Goal: Task Accomplishment & Management: Manage account settings

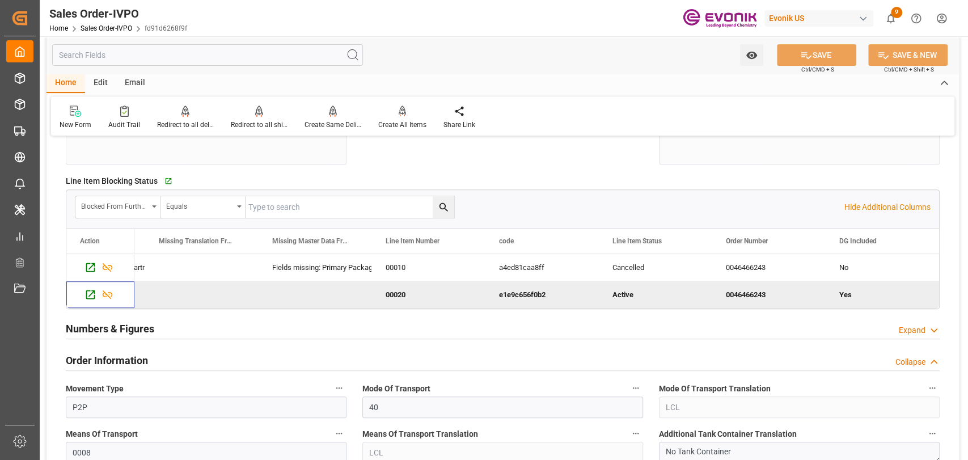
scroll to position [126, 0]
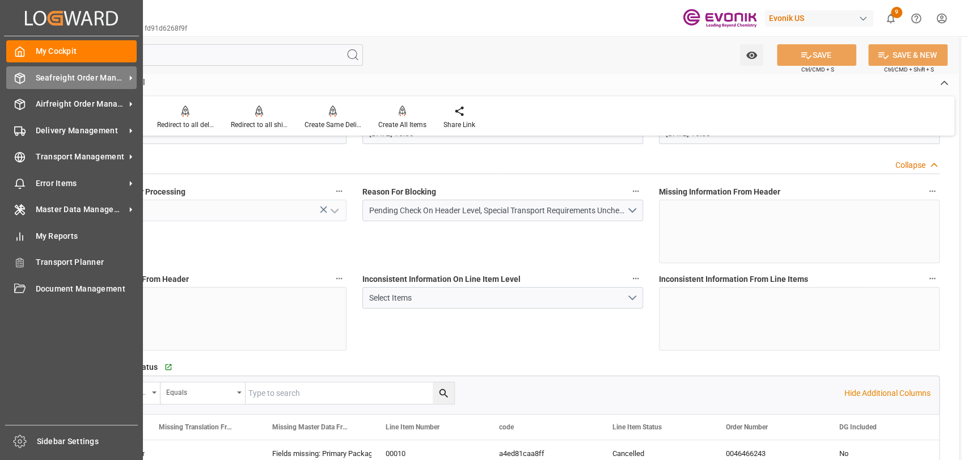
click at [42, 74] on span "Seafreight Order Management" at bounding box center [81, 78] width 90 height 12
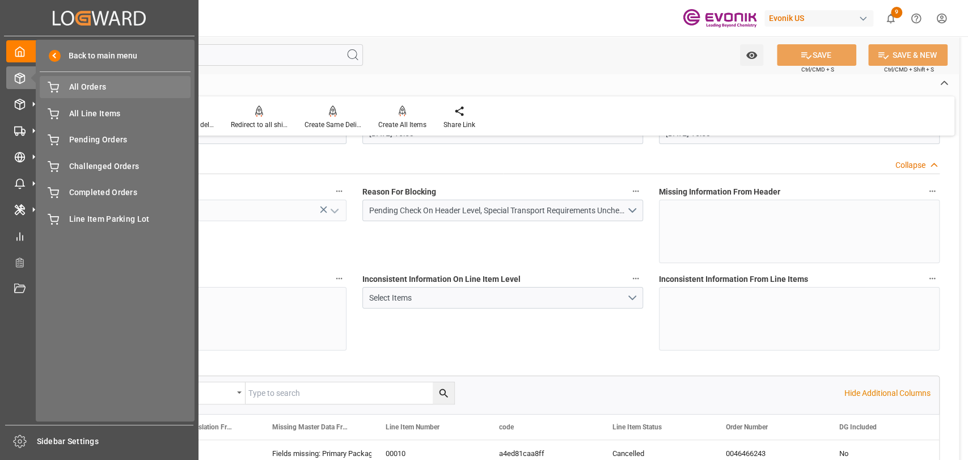
click at [90, 87] on span "All Orders" at bounding box center [130, 87] width 122 height 12
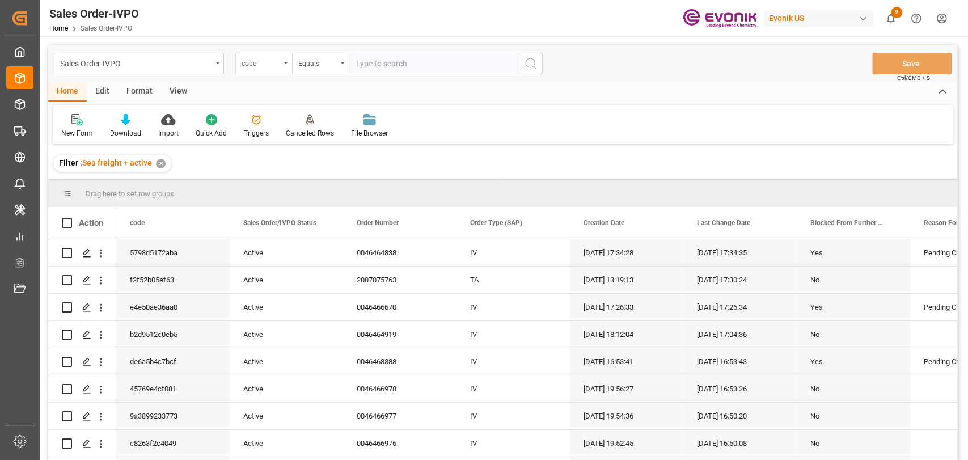
click at [285, 63] on icon "open menu" at bounding box center [285, 63] width 5 height 2
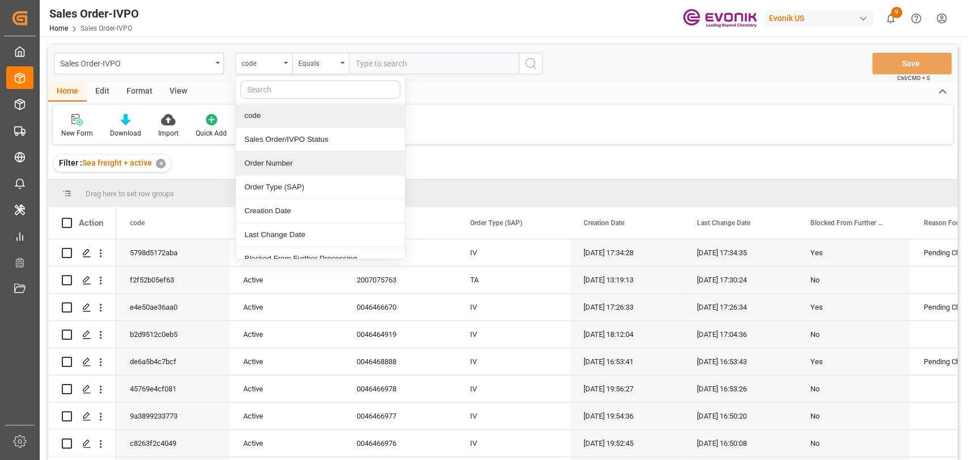
drag, startPoint x: 274, startPoint y: 155, endPoint x: 449, endPoint y: 56, distance: 201.3
click at [276, 153] on div "Order Number" at bounding box center [320, 163] width 169 height 24
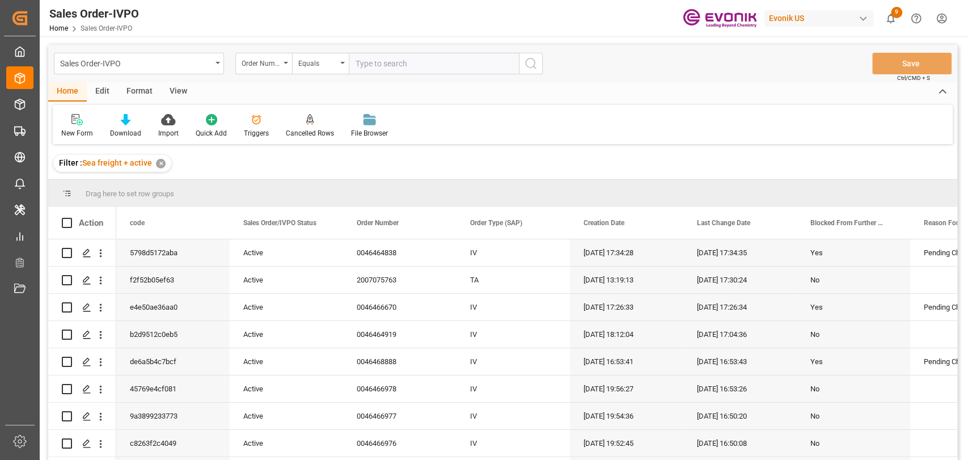
click at [449, 54] on input "text" at bounding box center [434, 64] width 170 height 22
type input "2006761302"
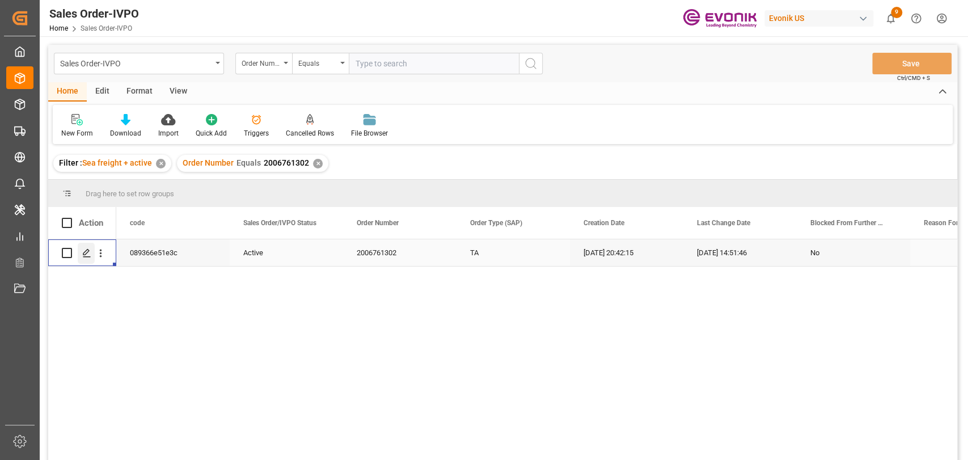
click at [86, 251] on icon "Press SPACE to select this row." at bounding box center [86, 252] width 9 height 9
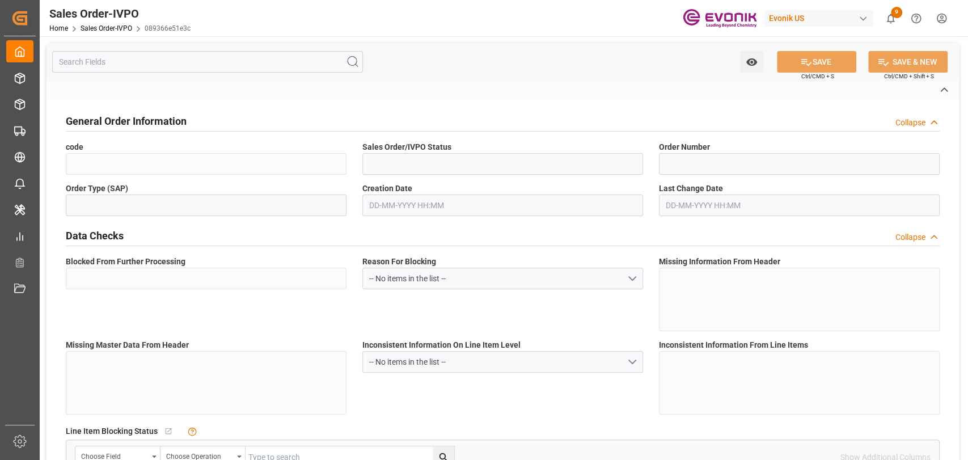
type input "089366e51e3c"
type input "Active"
type input "2006761302"
type input "TA"
type input "No"
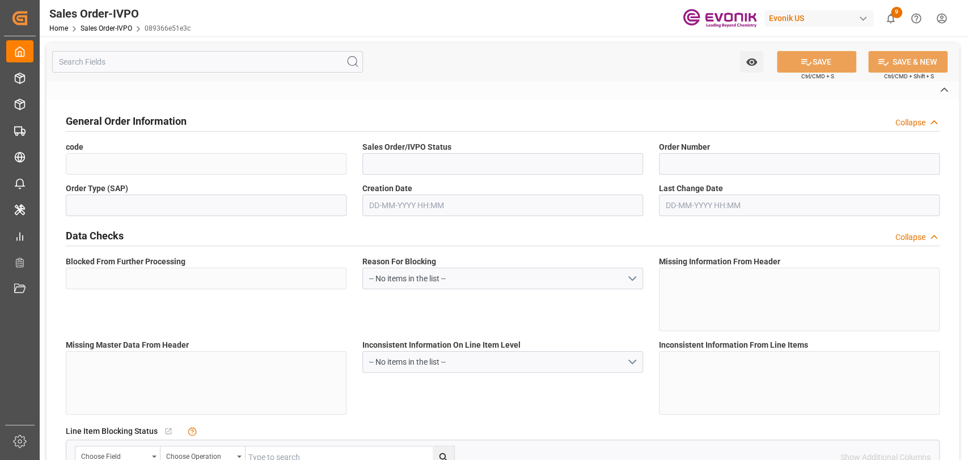
type input "D2P"
type input "45"
type input "FCL"
type input "0024"
type input "20TANK"
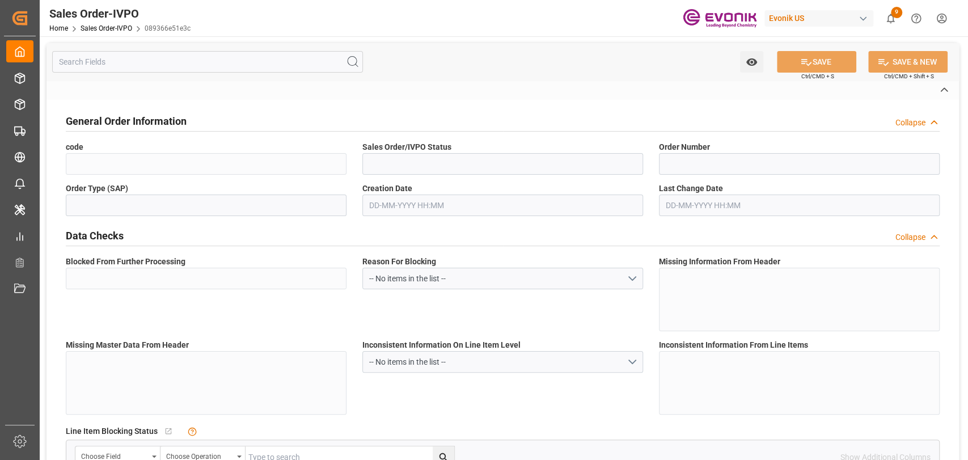
type textarea "Operator's Own Tank"
type input "4500379234"
type input "01"
type input "SP AL Oil Additives"
type input "Specialty Additives"
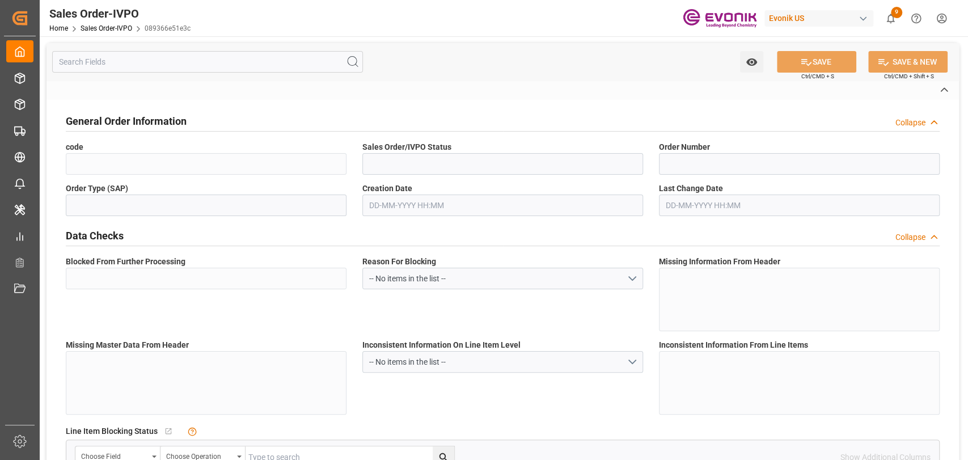
type input "CFR"
type input "[GEOGRAPHIC_DATA]"
type textarea "Not required"
type textarea ""RESELLER" OR "DIRECT CONSUMER" This is a mandatory field D = DIRECT CUSTOMER"
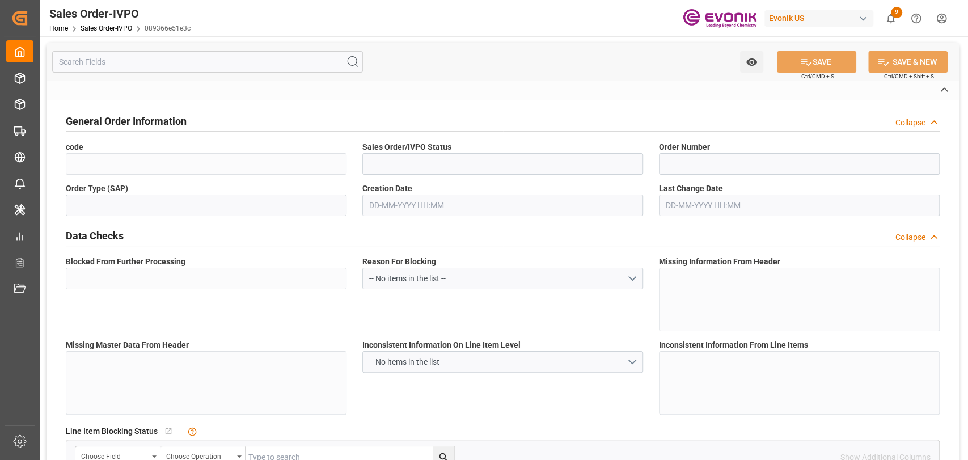
type textarea "Please replace material name VISCOPLEX® 6-850(4001) BC with customer nam PARATO…"
type textarea "Definition: A permit to import an indicated quantity of certain goods over a sp…"
type input "FR"
type input "Done"
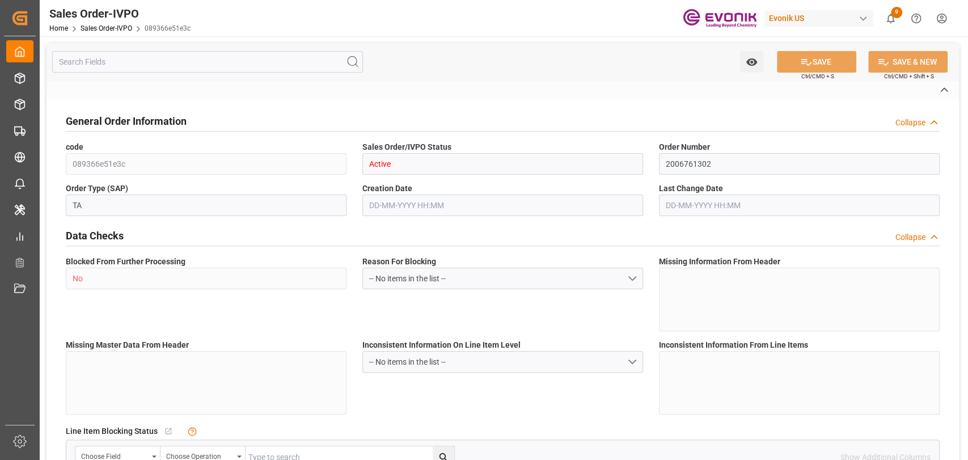
type input "20TANK"
type input "Done"
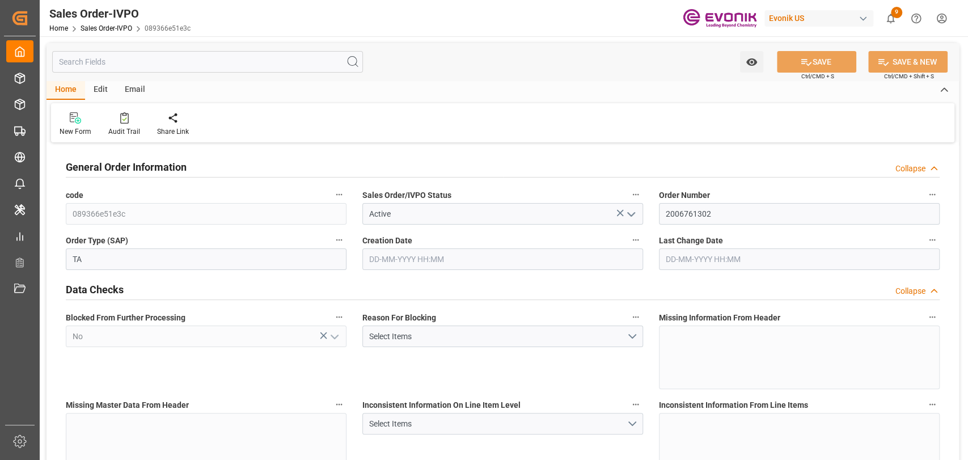
type input "FRLEH"
type input "0"
type input "1"
type input "2"
type input "20000"
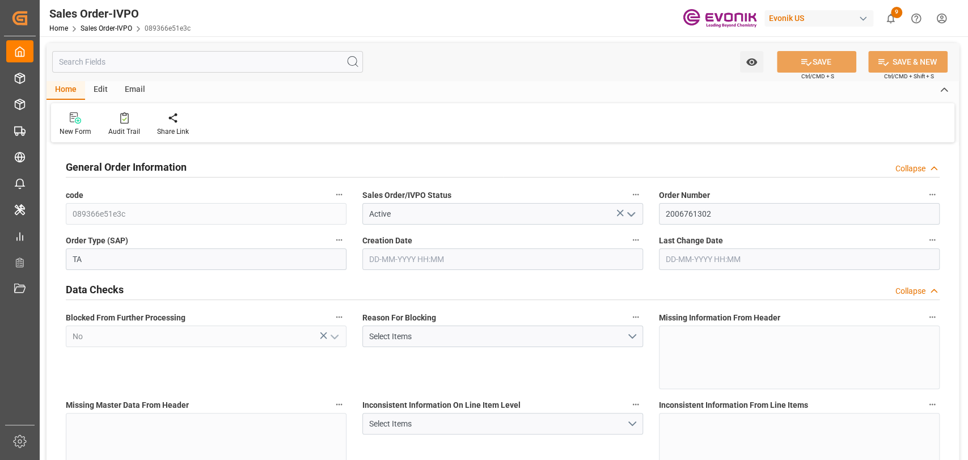
type input "0"
type input "17000"
type input "30"
type input "[DATE] 20:42"
type input "[DATE] 14:51"
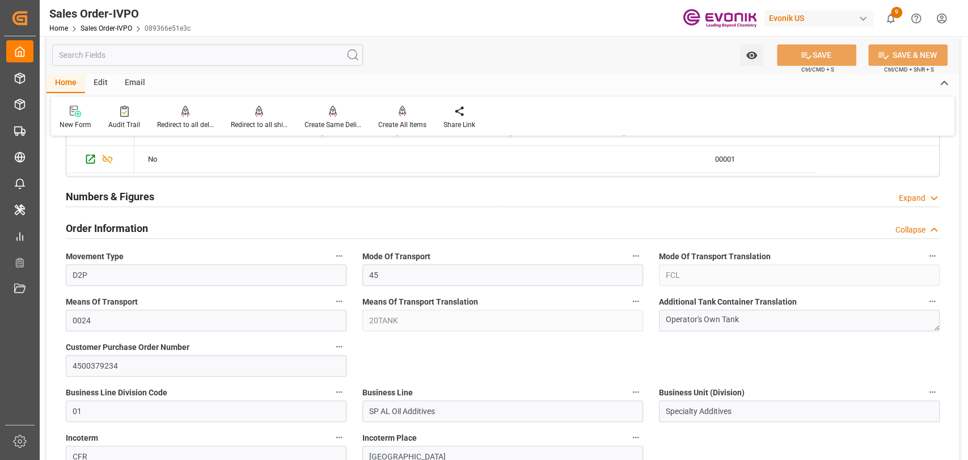
scroll to position [630, 0]
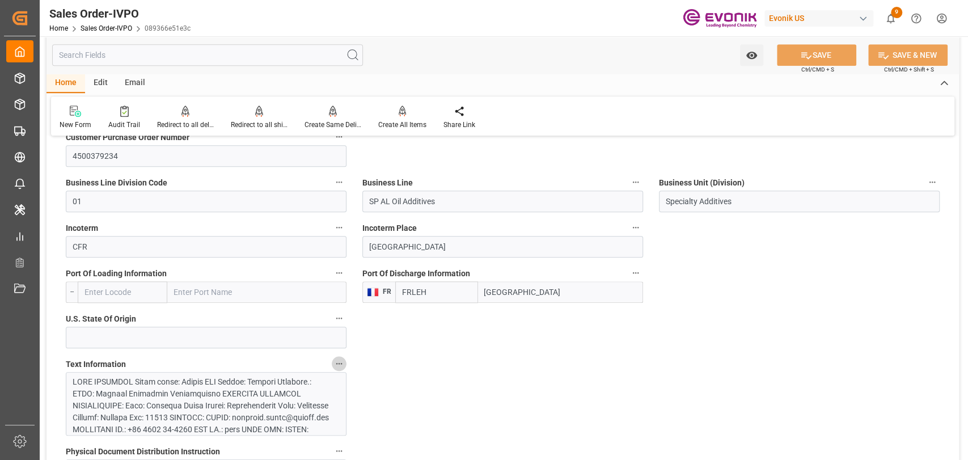
click at [334, 365] on icon "button" at bounding box center [338, 363] width 9 height 9
click at [367, 353] on ul "Audits" at bounding box center [361, 363] width 58 height 28
click at [367, 357] on li "Audits" at bounding box center [361, 363] width 58 height 19
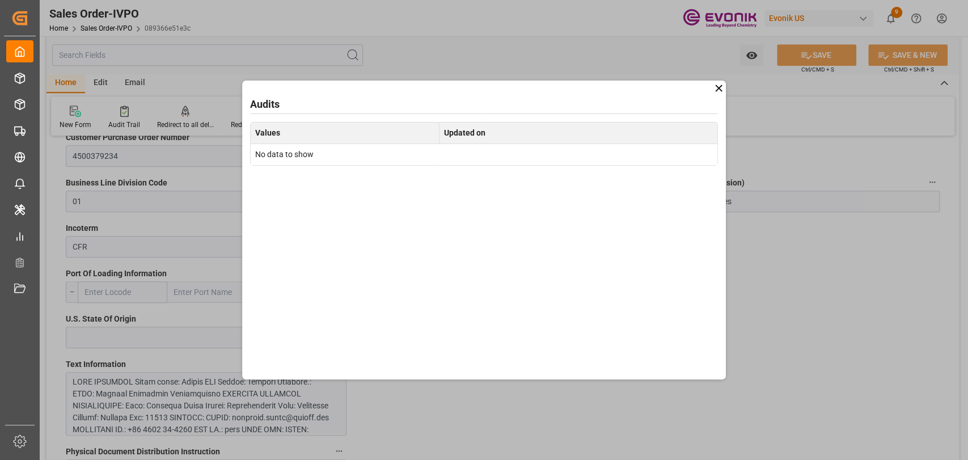
click at [715, 88] on icon at bounding box center [719, 88] width 12 height 12
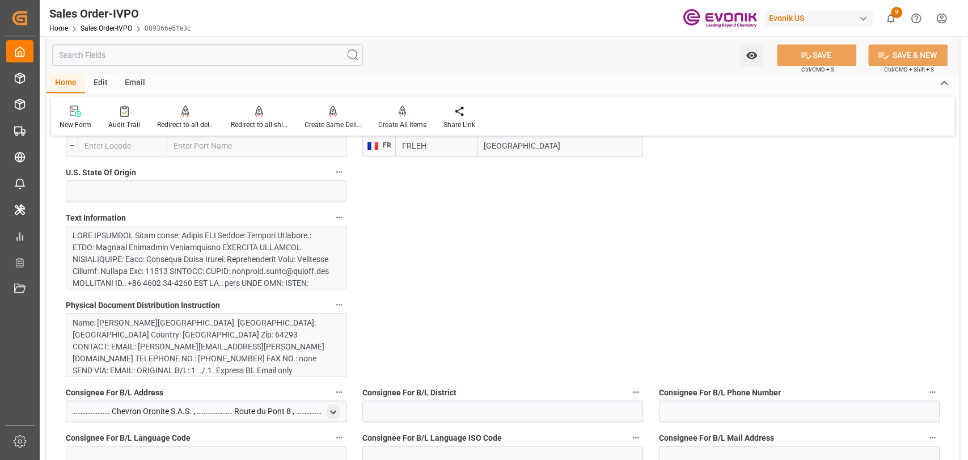
scroll to position [756, 0]
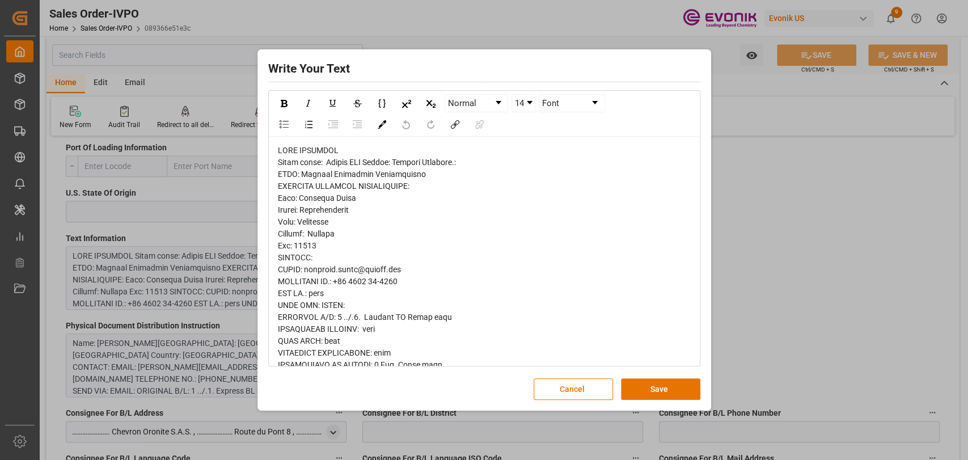
scroll to position [0, 0]
click at [562, 382] on button "Cancel" at bounding box center [572, 389] width 79 height 22
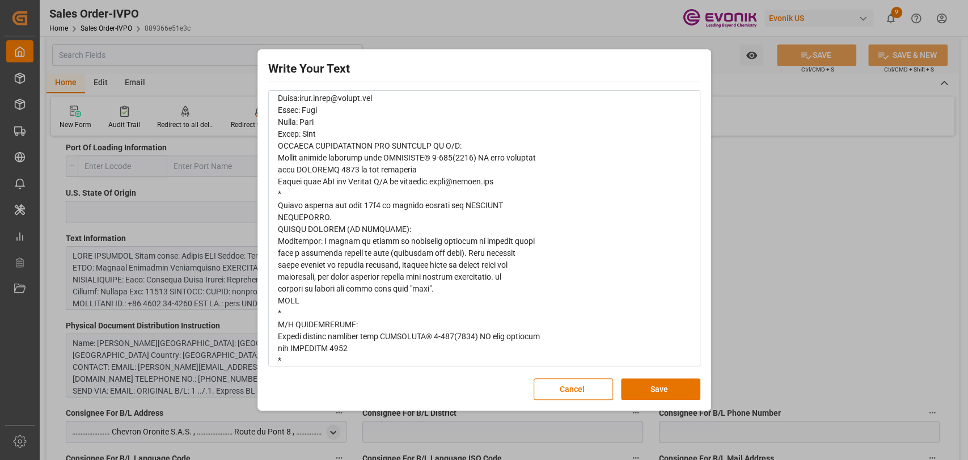
scroll to position [1383, 0]
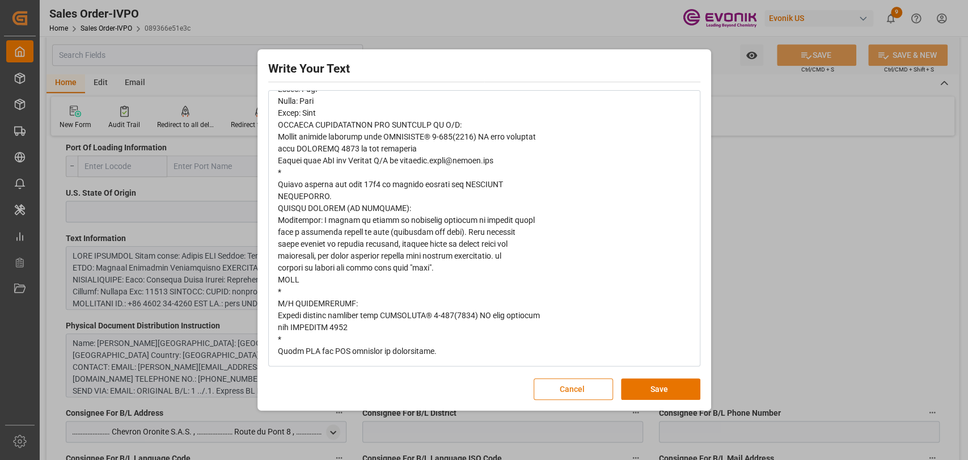
click at [581, 380] on button "Cancel" at bounding box center [572, 389] width 79 height 22
